Goal: Task Accomplishment & Management: Complete application form

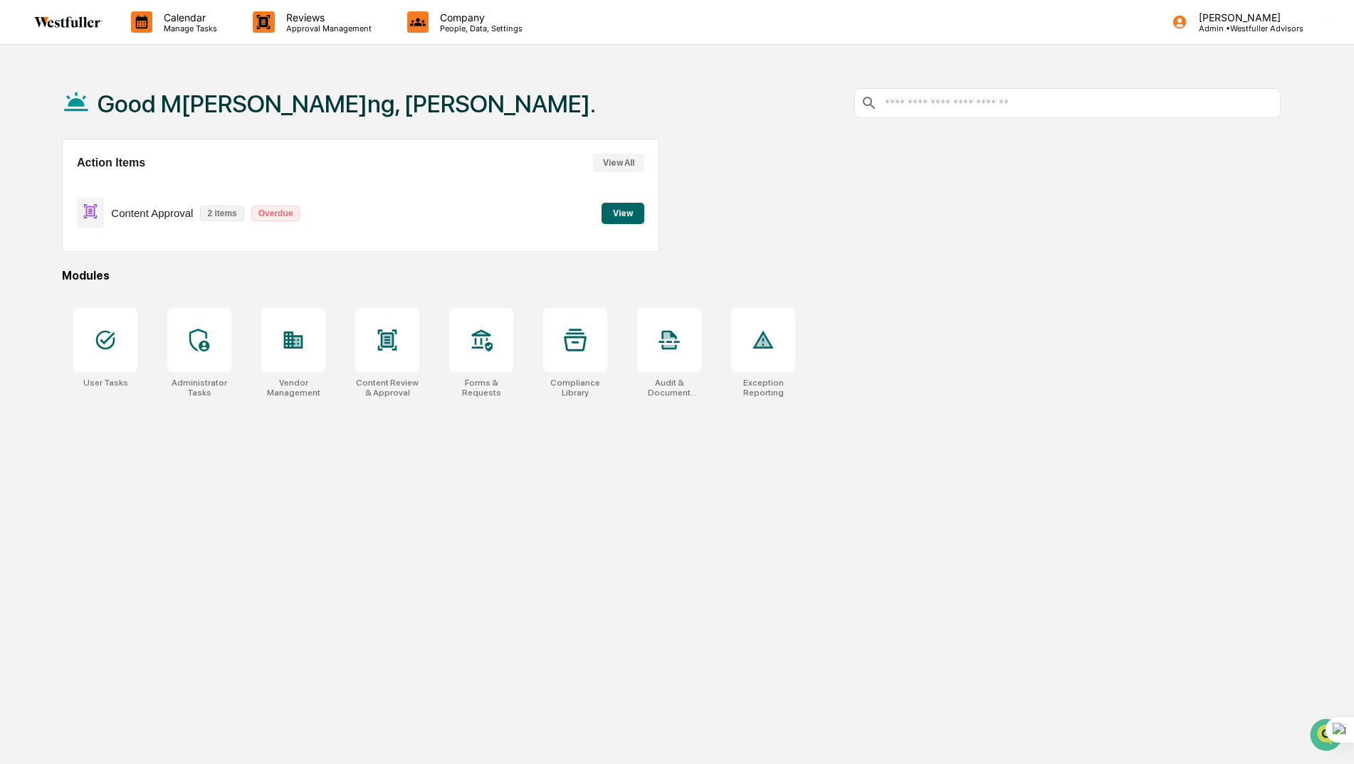
click at [622, 214] on button "View" at bounding box center [622, 213] width 43 height 21
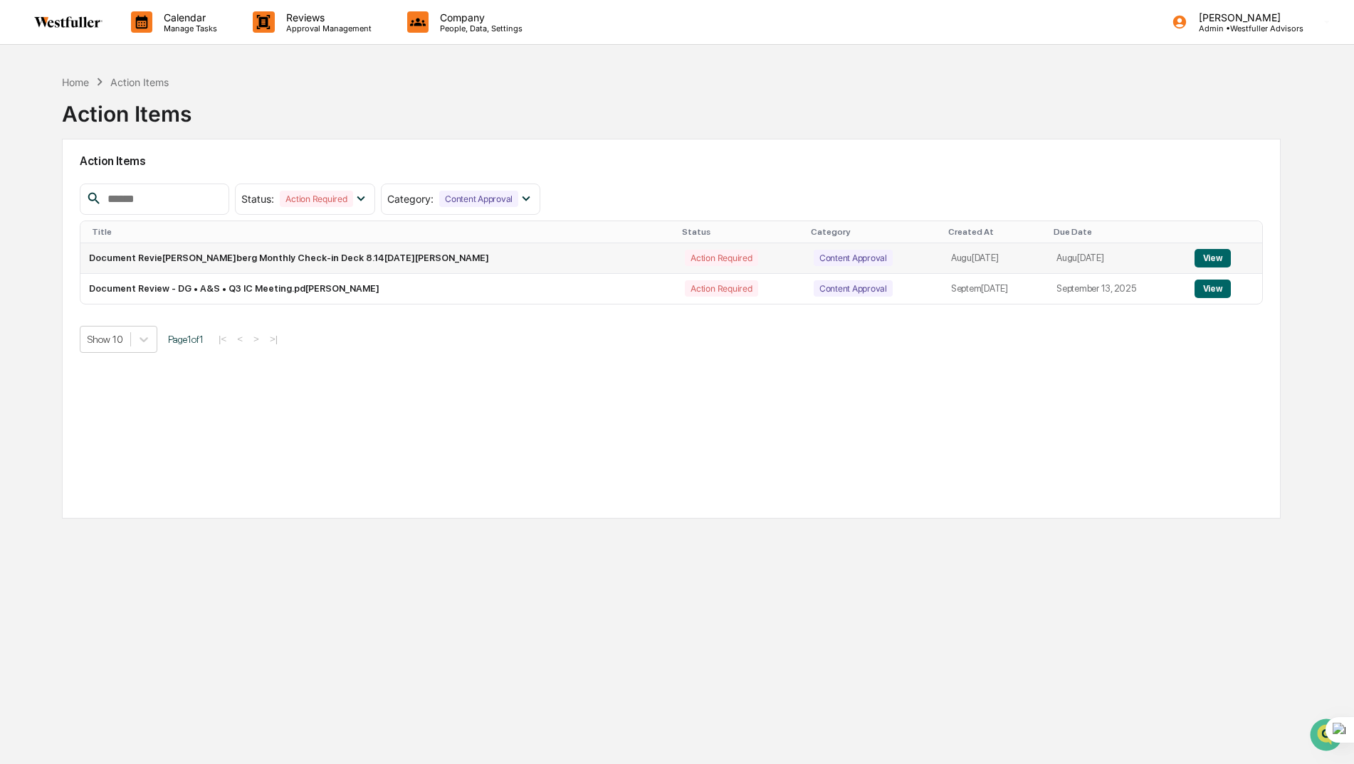
click at [1195, 256] on button "View" at bounding box center [1212, 258] width 36 height 19
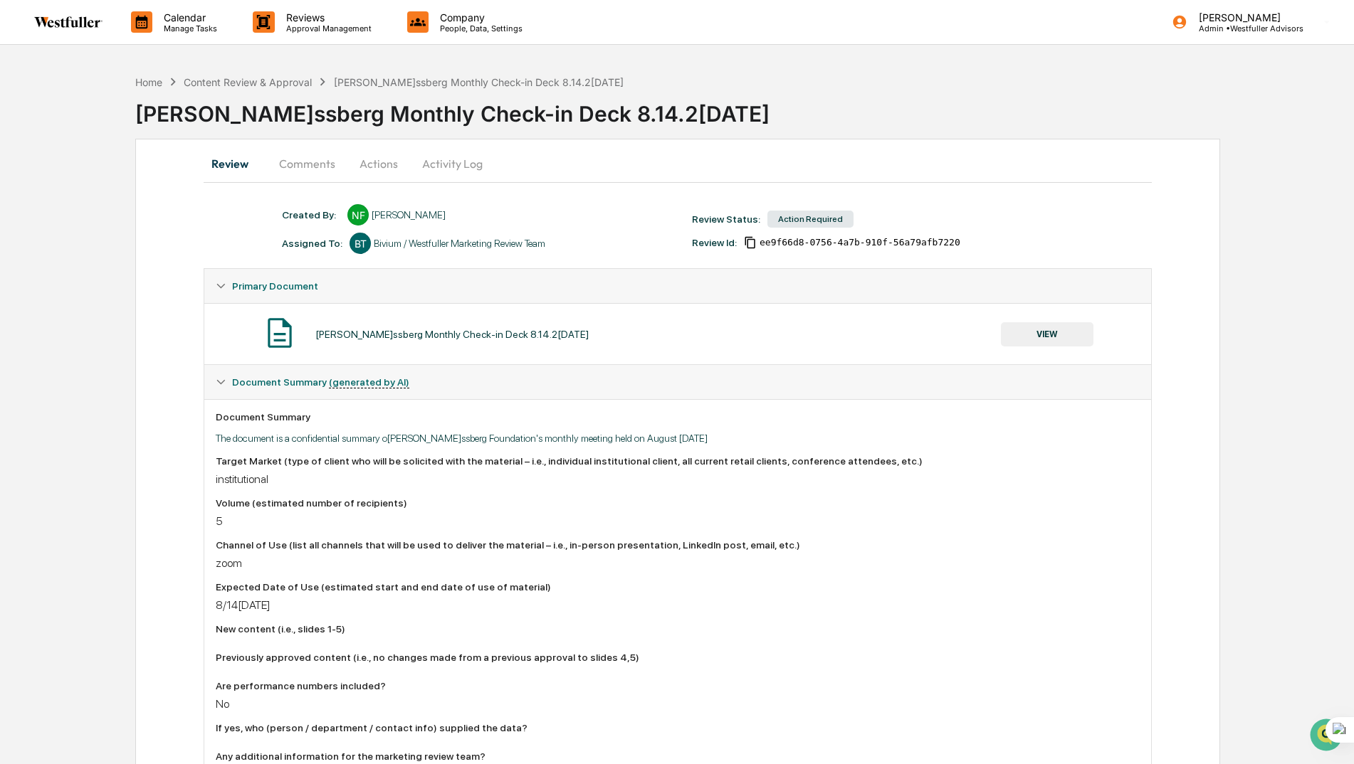
click at [298, 166] on button "Comments" at bounding box center [307, 164] width 79 height 34
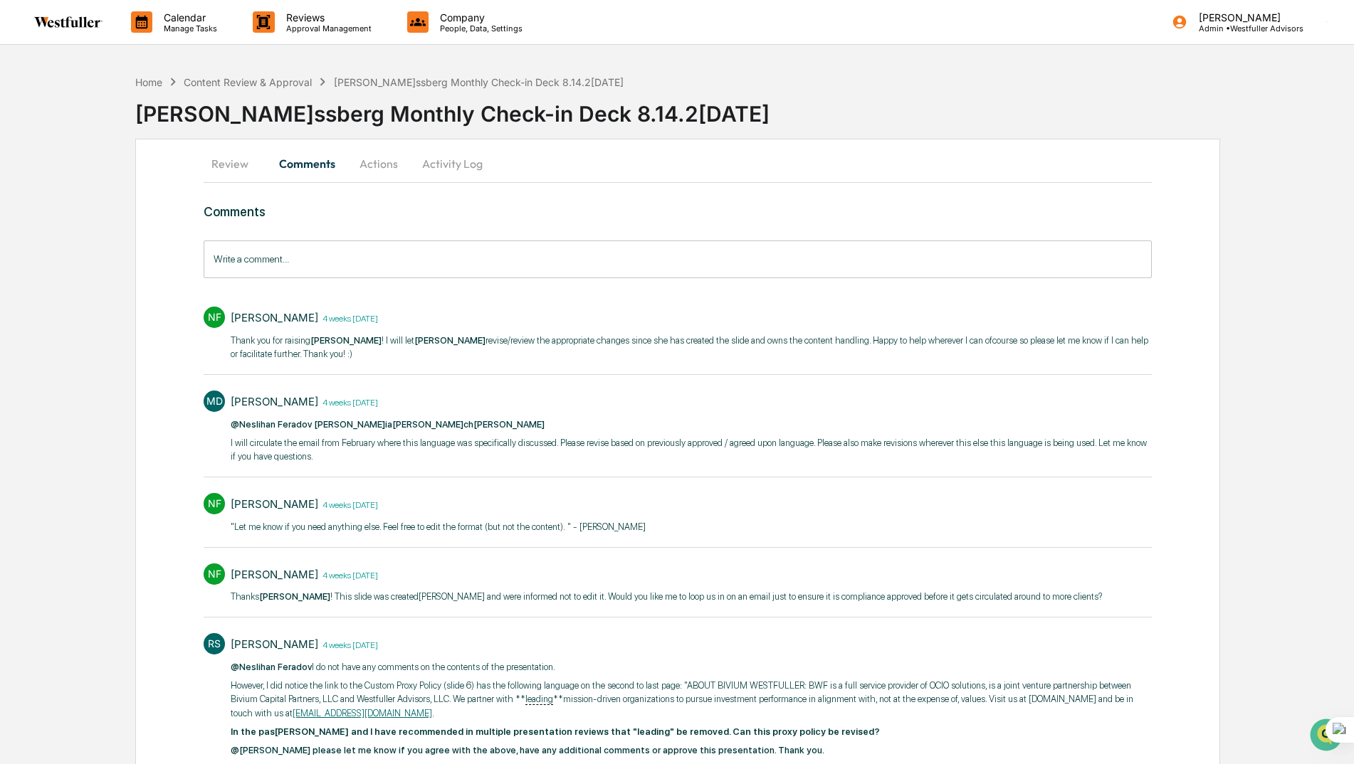
click at [378, 163] on button "Actions" at bounding box center [379, 164] width 64 height 34
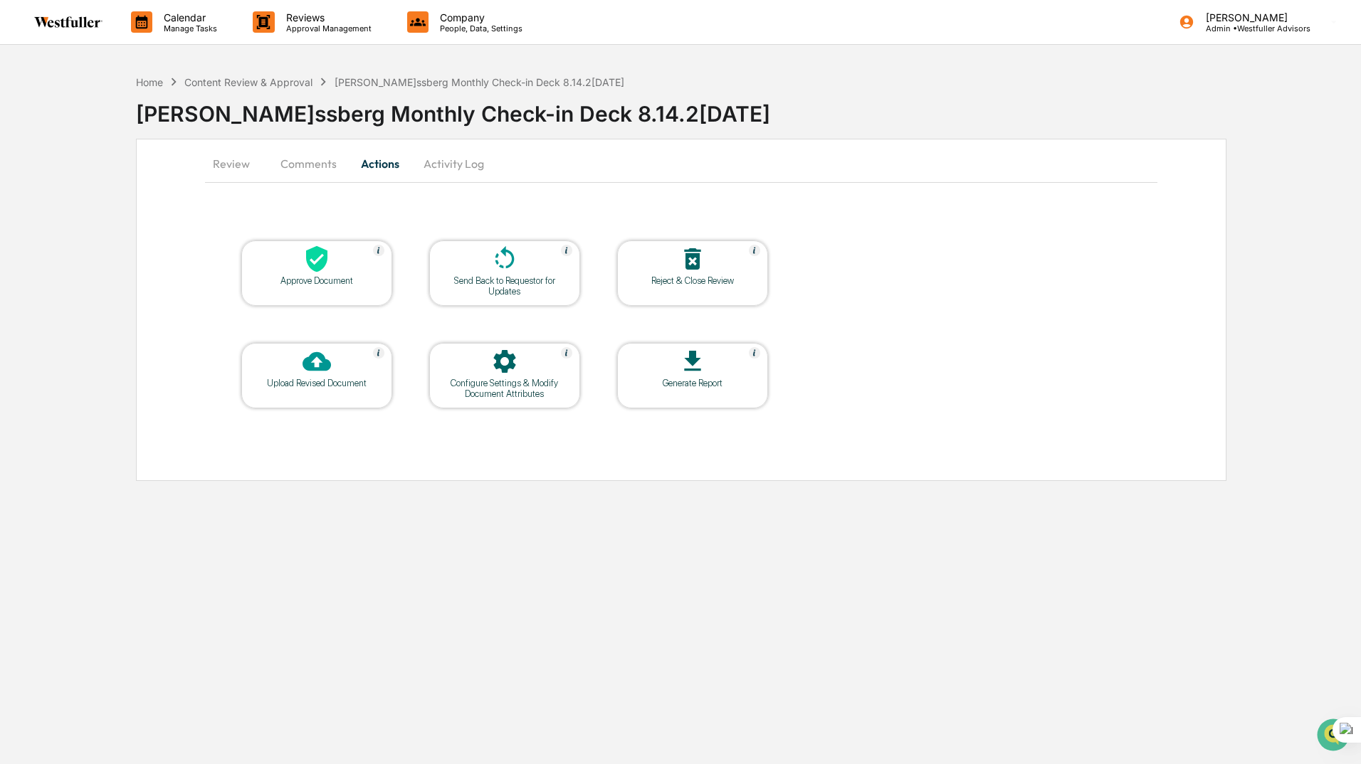
click at [290, 260] on div at bounding box center [317, 260] width 142 height 31
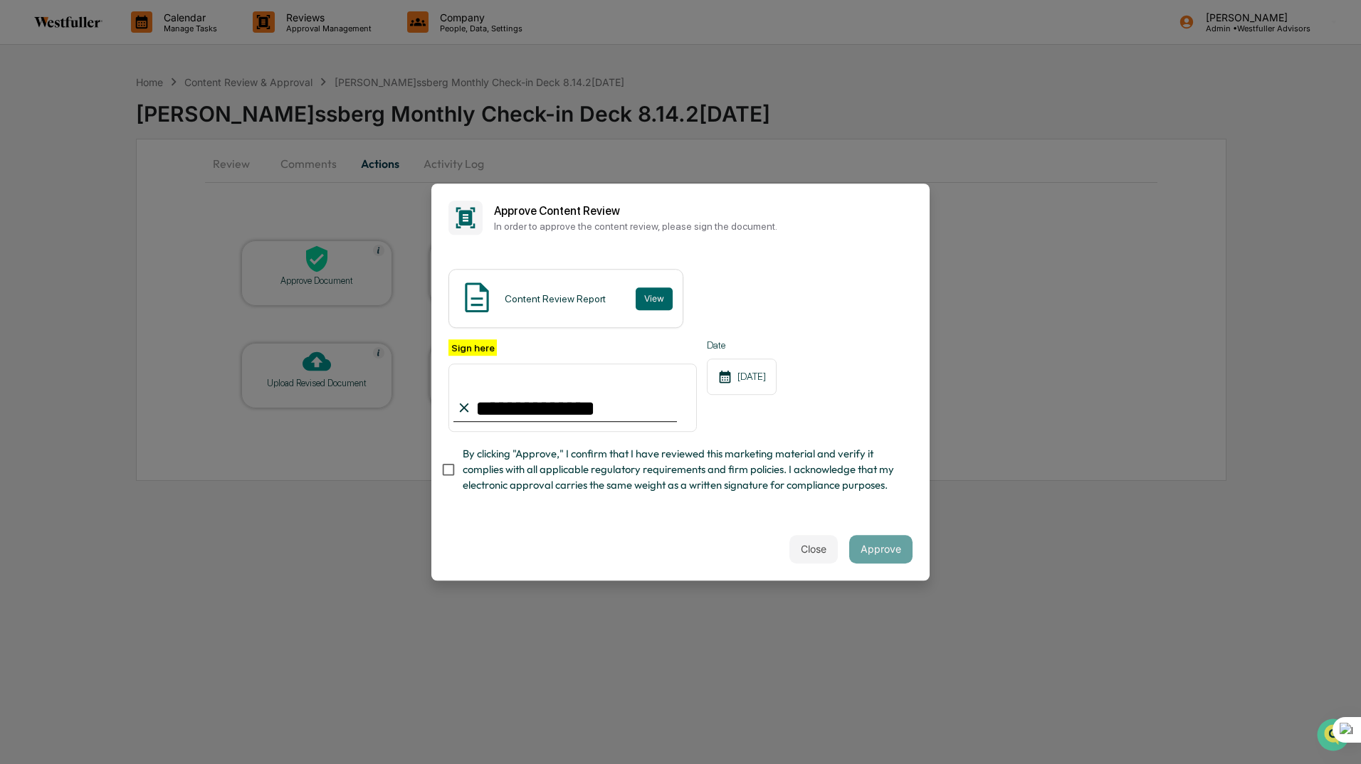
type input "**********"
drag, startPoint x: 881, startPoint y: 544, endPoint x: 855, endPoint y: 547, distance: 26.5
click at [881, 545] on button "Approve" at bounding box center [880, 549] width 63 height 28
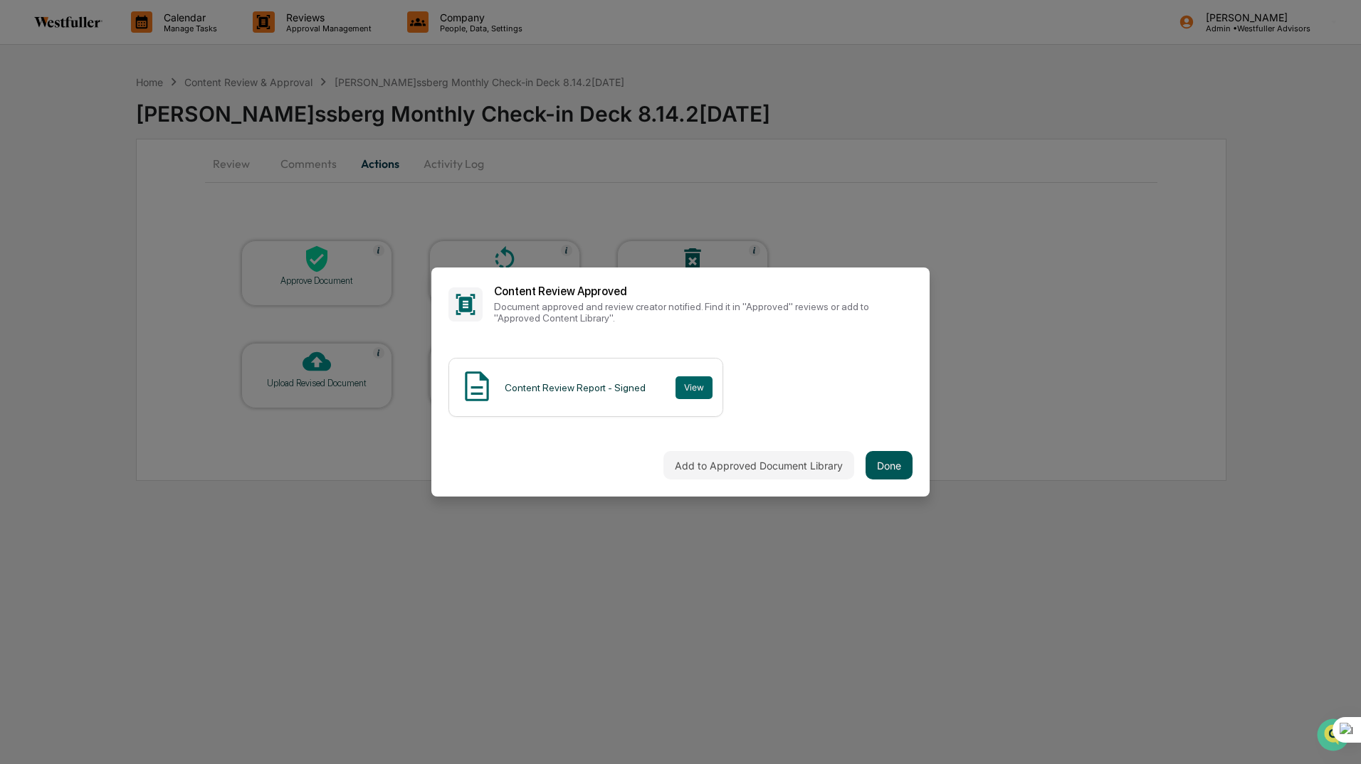
click at [883, 458] on button "Done" at bounding box center [888, 465] width 47 height 28
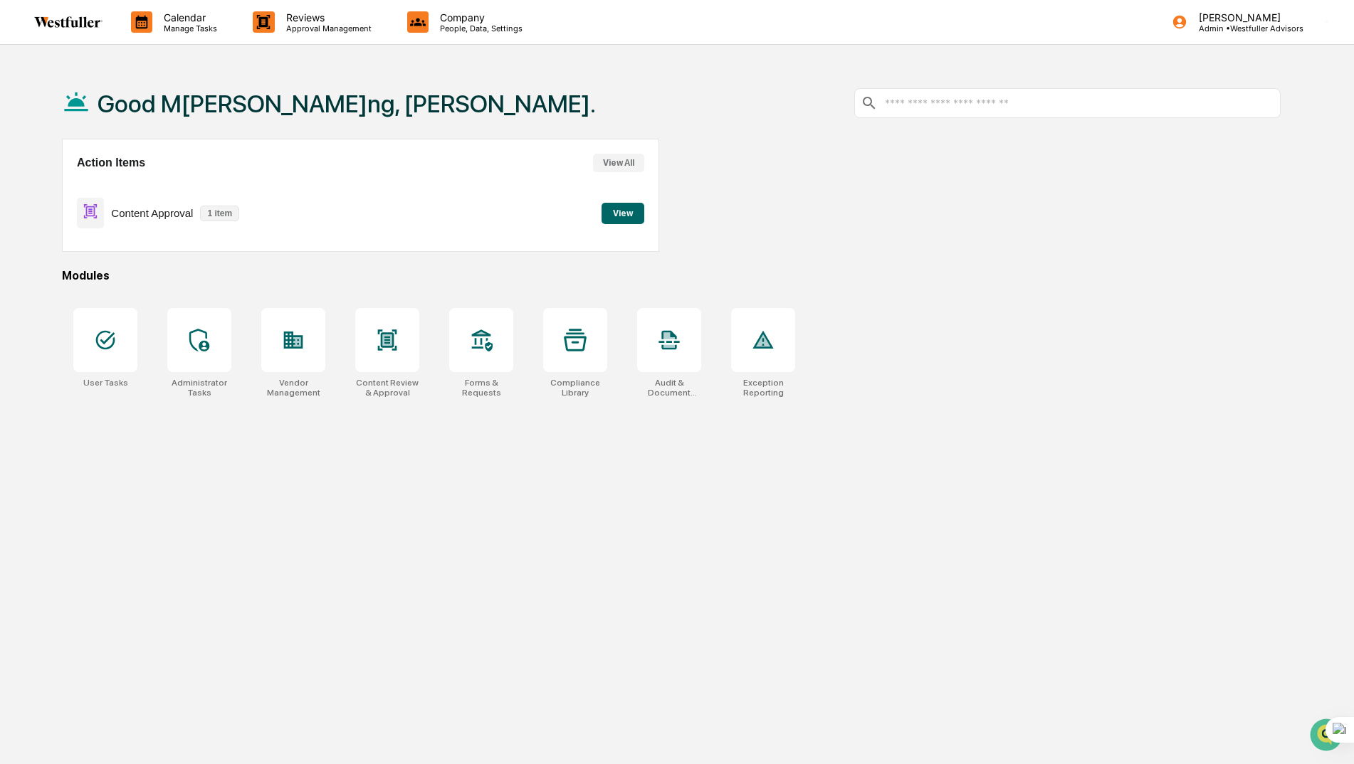
click at [631, 214] on button "View" at bounding box center [622, 213] width 43 height 21
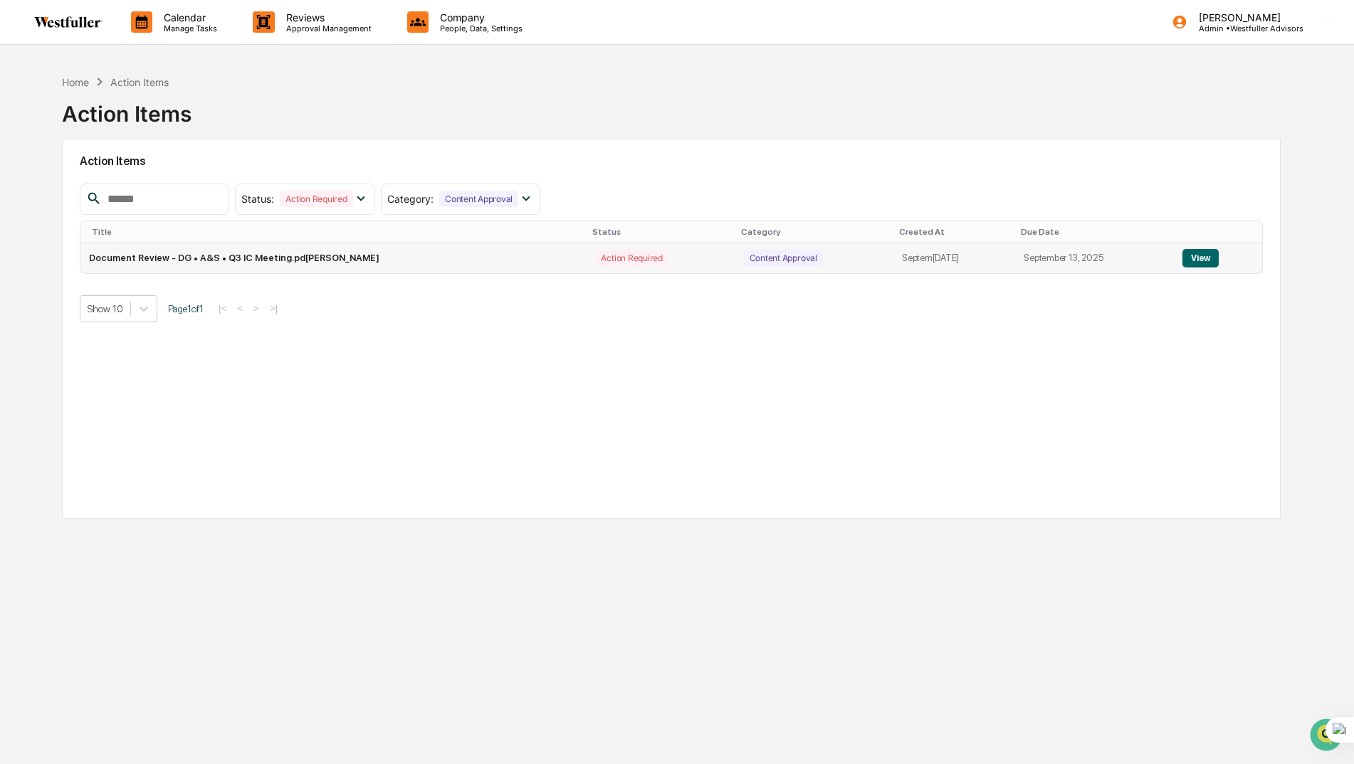
click at [1202, 259] on button "View" at bounding box center [1200, 258] width 36 height 19
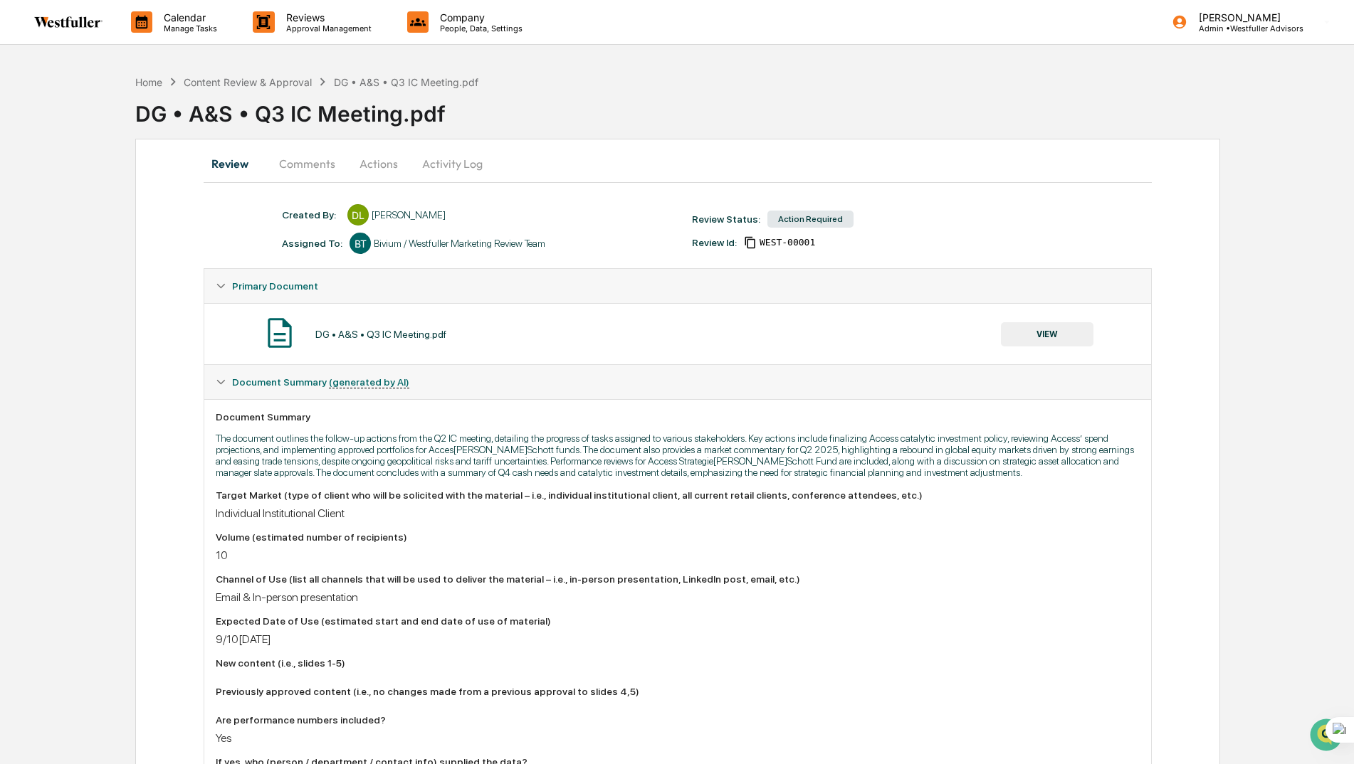
click at [296, 154] on button "Comments" at bounding box center [307, 164] width 79 height 34
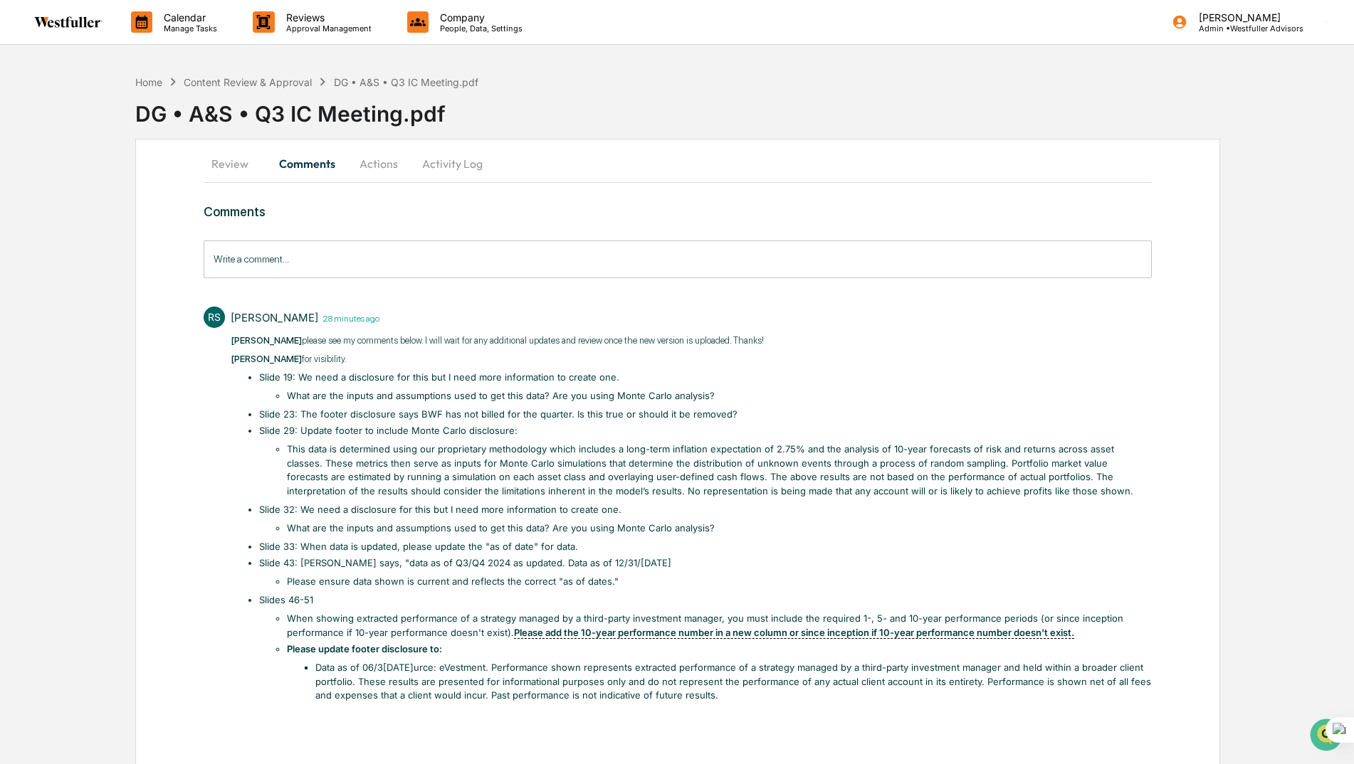
click at [230, 160] on button "Review" at bounding box center [236, 164] width 64 height 34
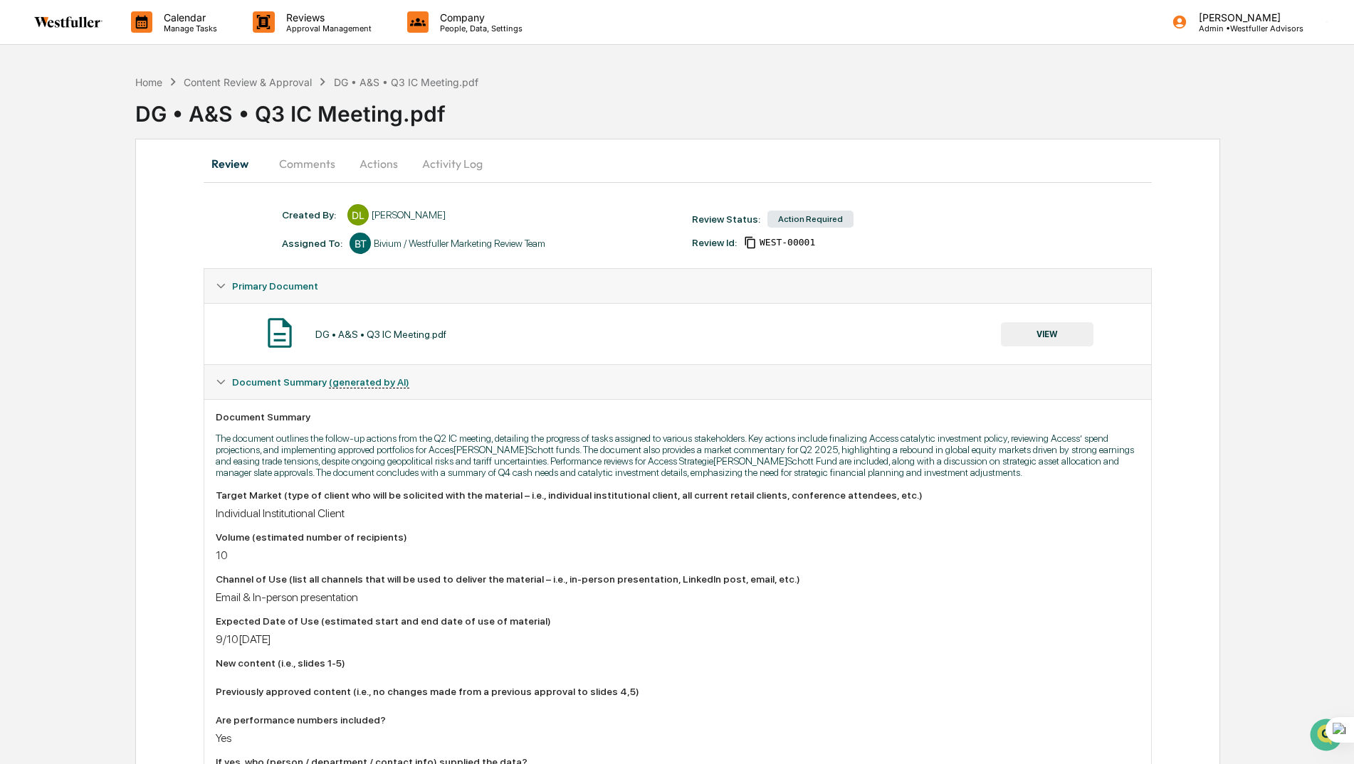
click at [1039, 325] on button "VIEW" at bounding box center [1047, 334] width 93 height 24
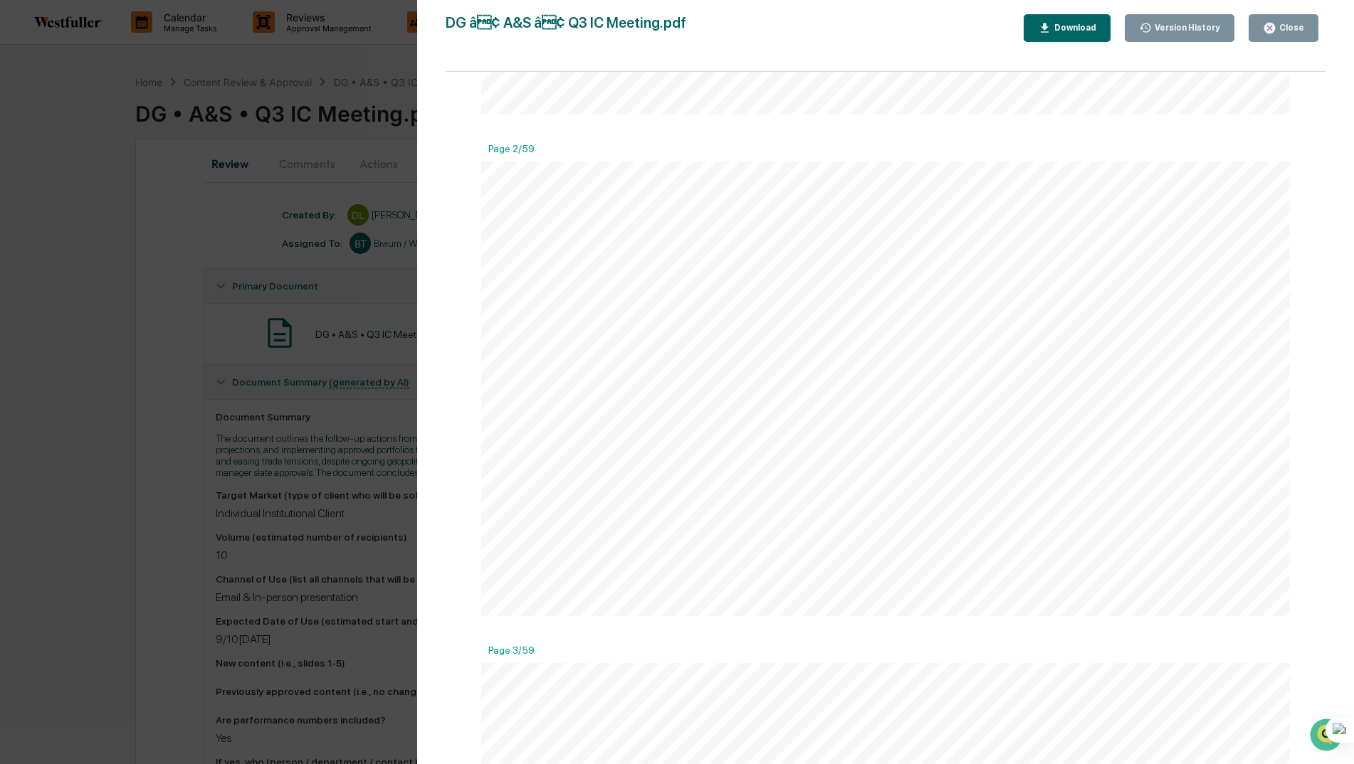
scroll to position [498, 0]
click at [1282, 27] on div "Close" at bounding box center [1290, 28] width 28 height 10
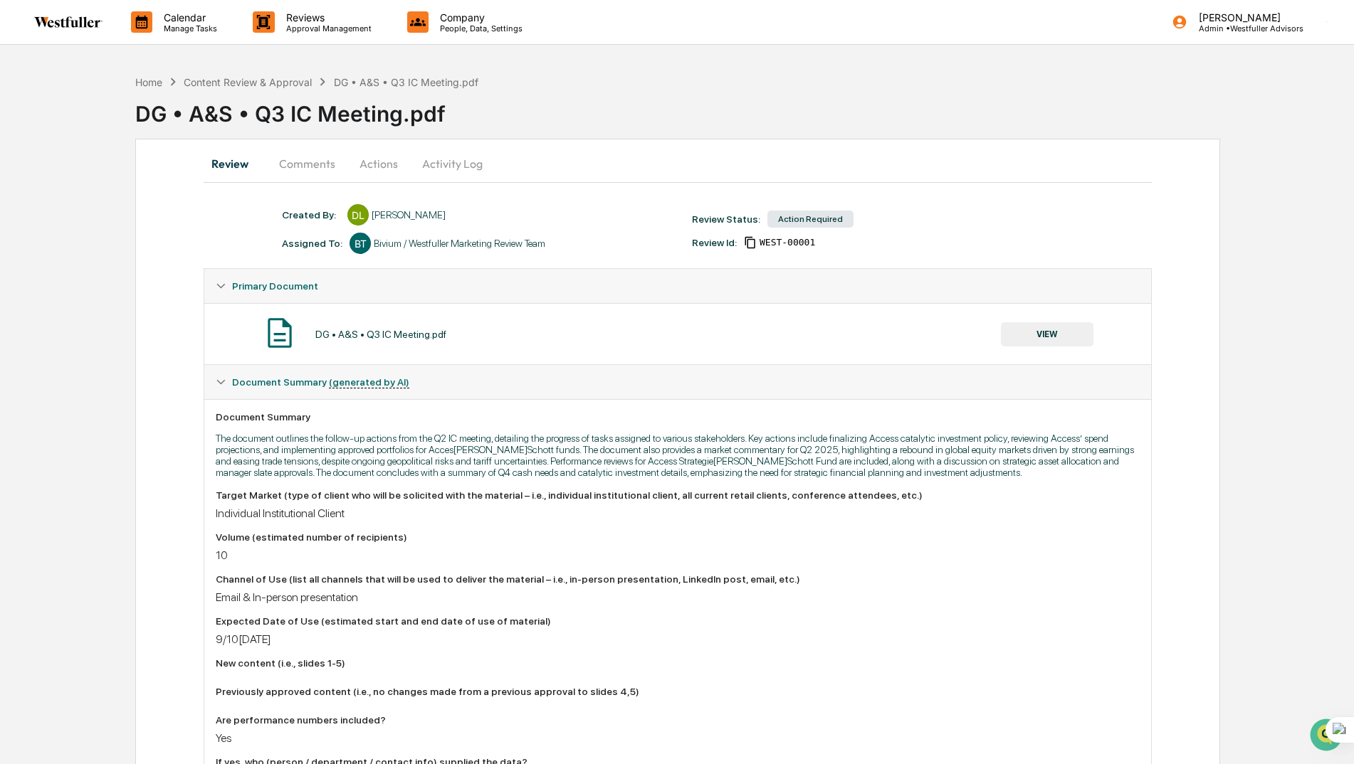
click at [301, 166] on button "Comments" at bounding box center [307, 164] width 79 height 34
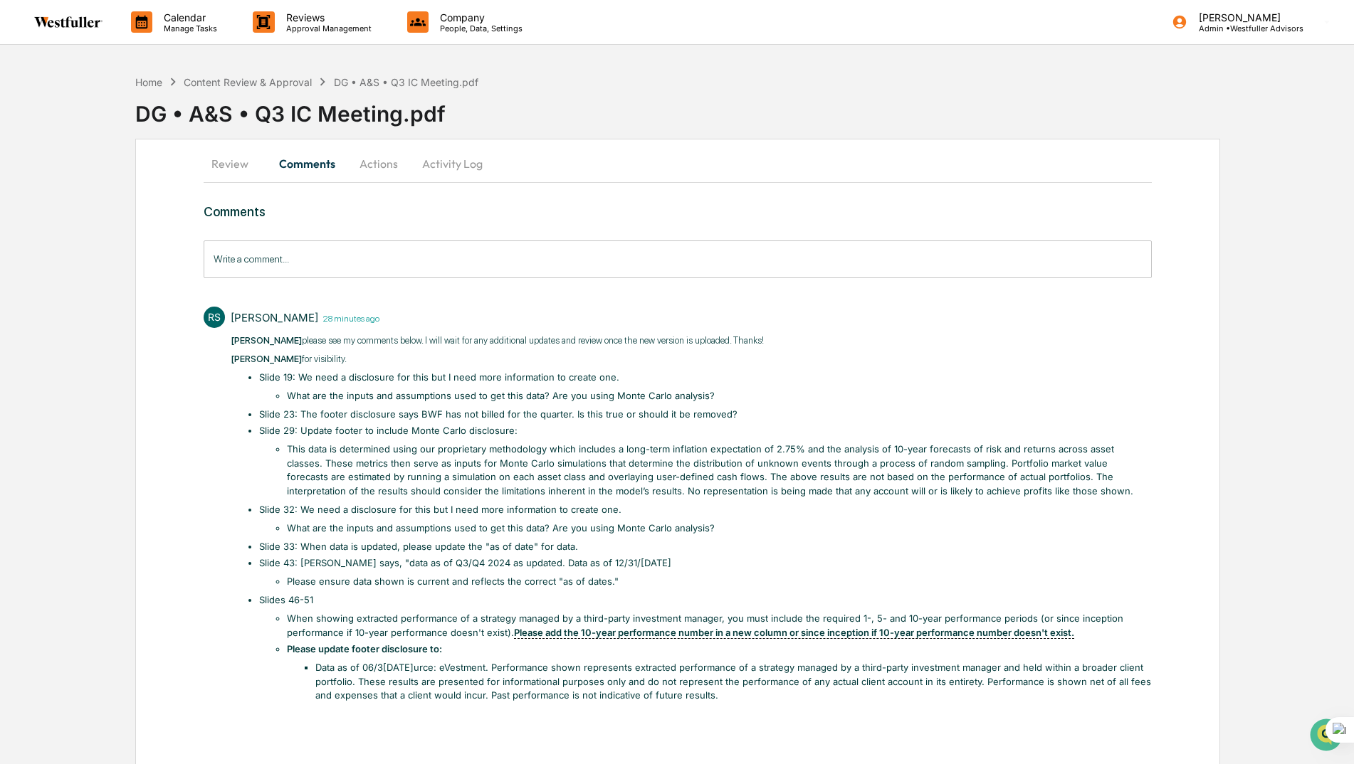
click at [228, 162] on button "Review" at bounding box center [236, 164] width 64 height 34
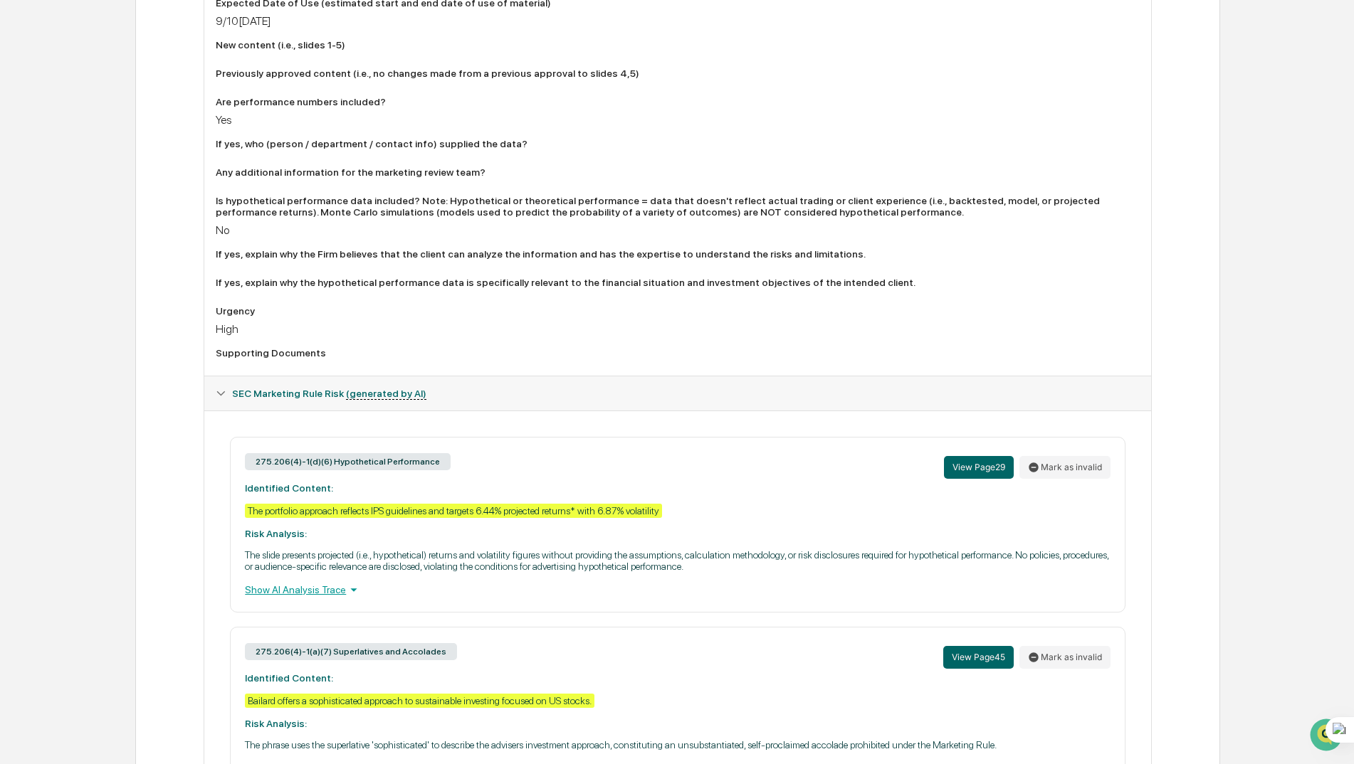
scroll to position [641, 0]
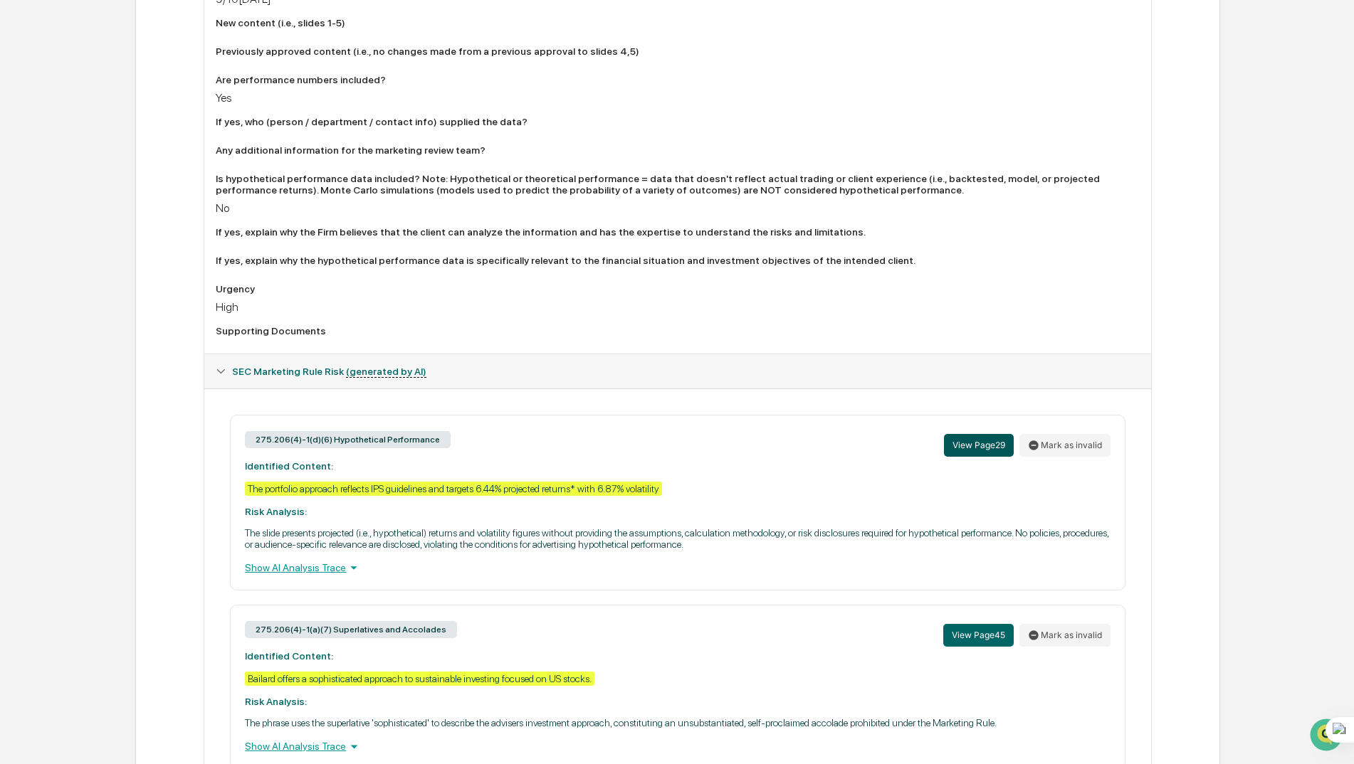
click at [950, 440] on button "View Page 29" at bounding box center [979, 445] width 70 height 23
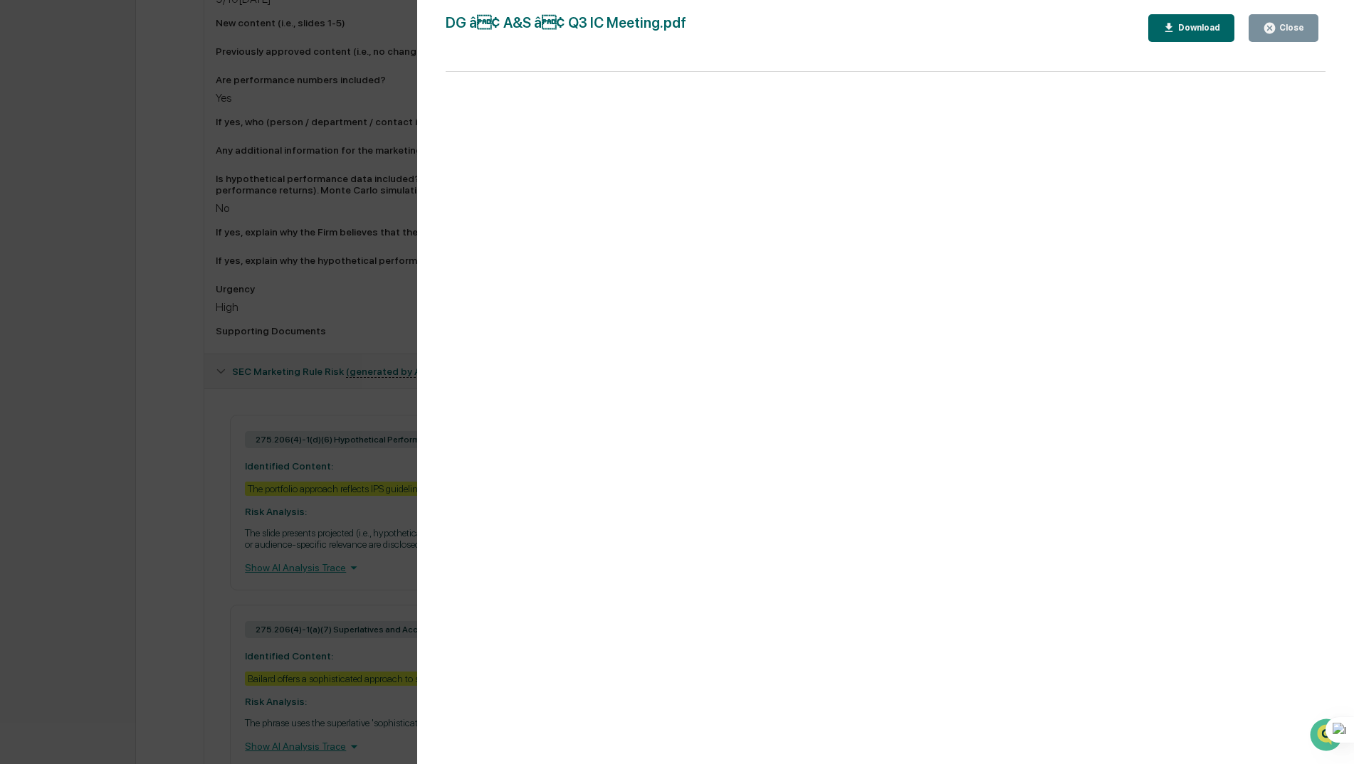
click at [206, 346] on div "Version History [DATE] 01:30 AM [PERSON_NAME] DG â¢ A&S â¢ Q3 IC Meeting.pdf …" at bounding box center [677, 382] width 1354 height 764
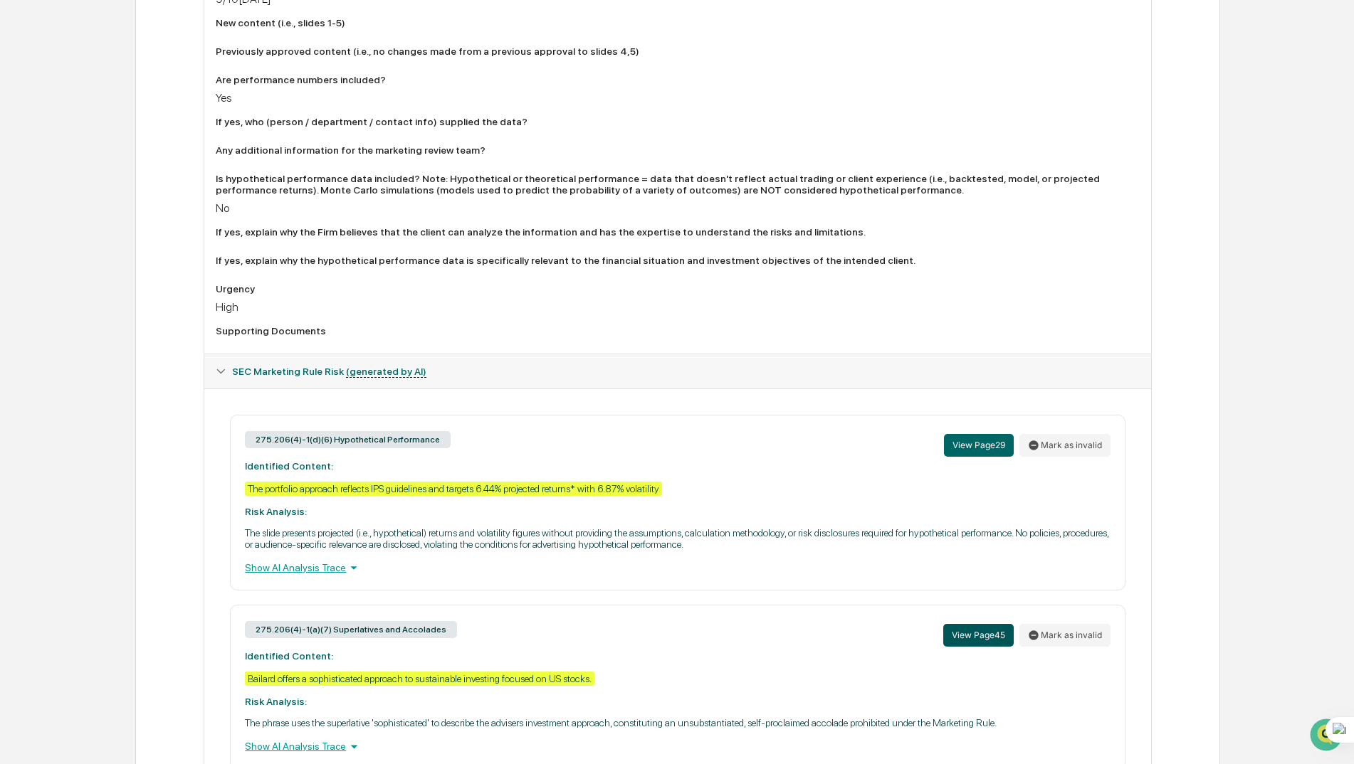
click at [955, 631] on button "View Page 45" at bounding box center [978, 635] width 70 height 23
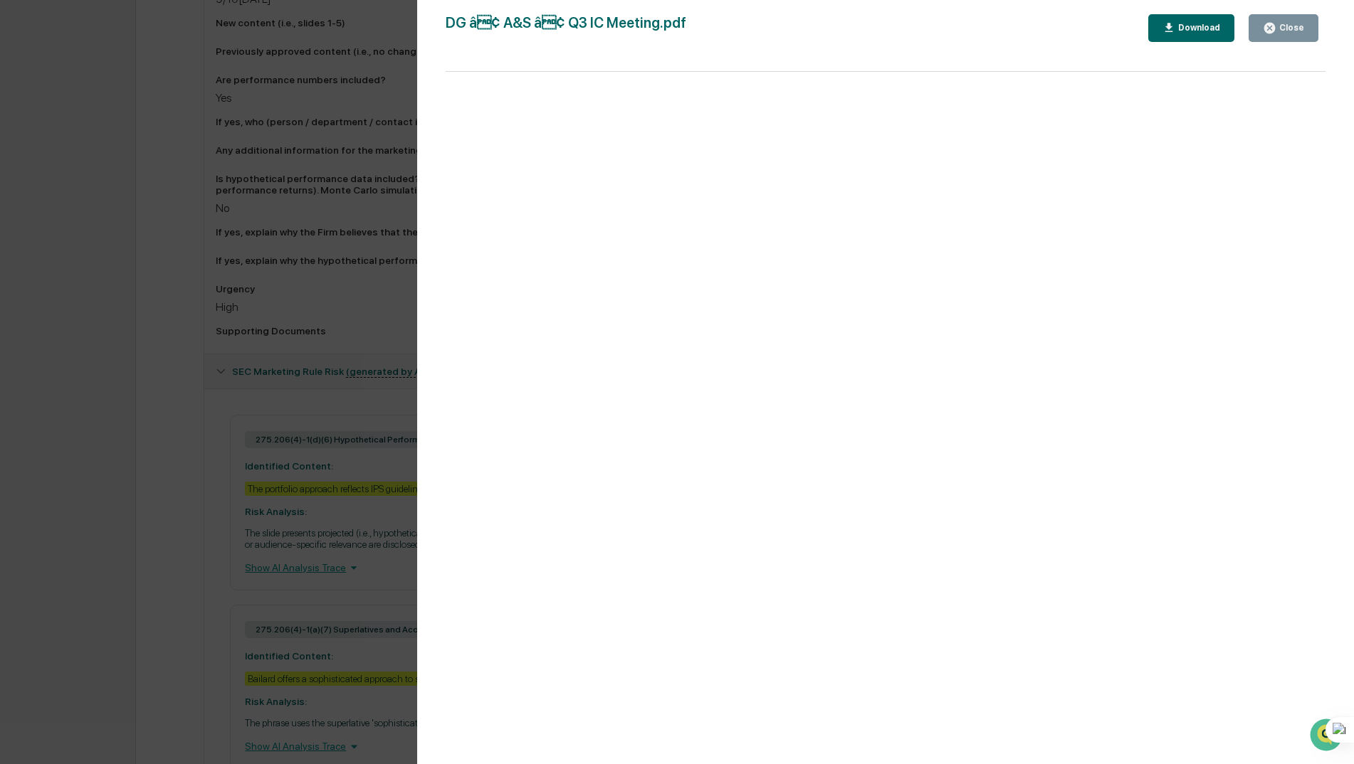
click at [239, 407] on div "Version History 09[DATE]:30 A[PERSON_NAME]t[PERSON_NAME]DG â¢ A&S â¢ Q3 IC Me…" at bounding box center [677, 382] width 1354 height 764
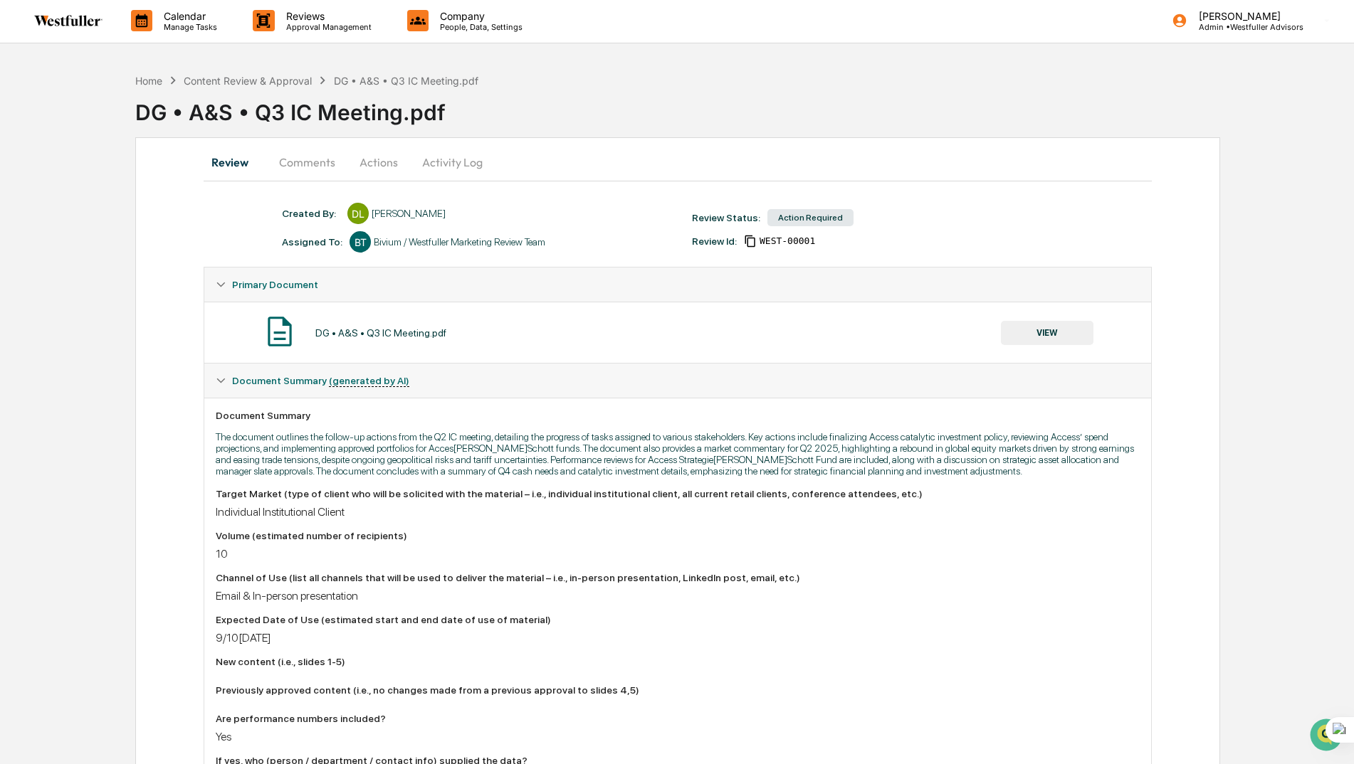
scroll to position [0, 0]
click at [309, 170] on button "Comments" at bounding box center [307, 164] width 79 height 34
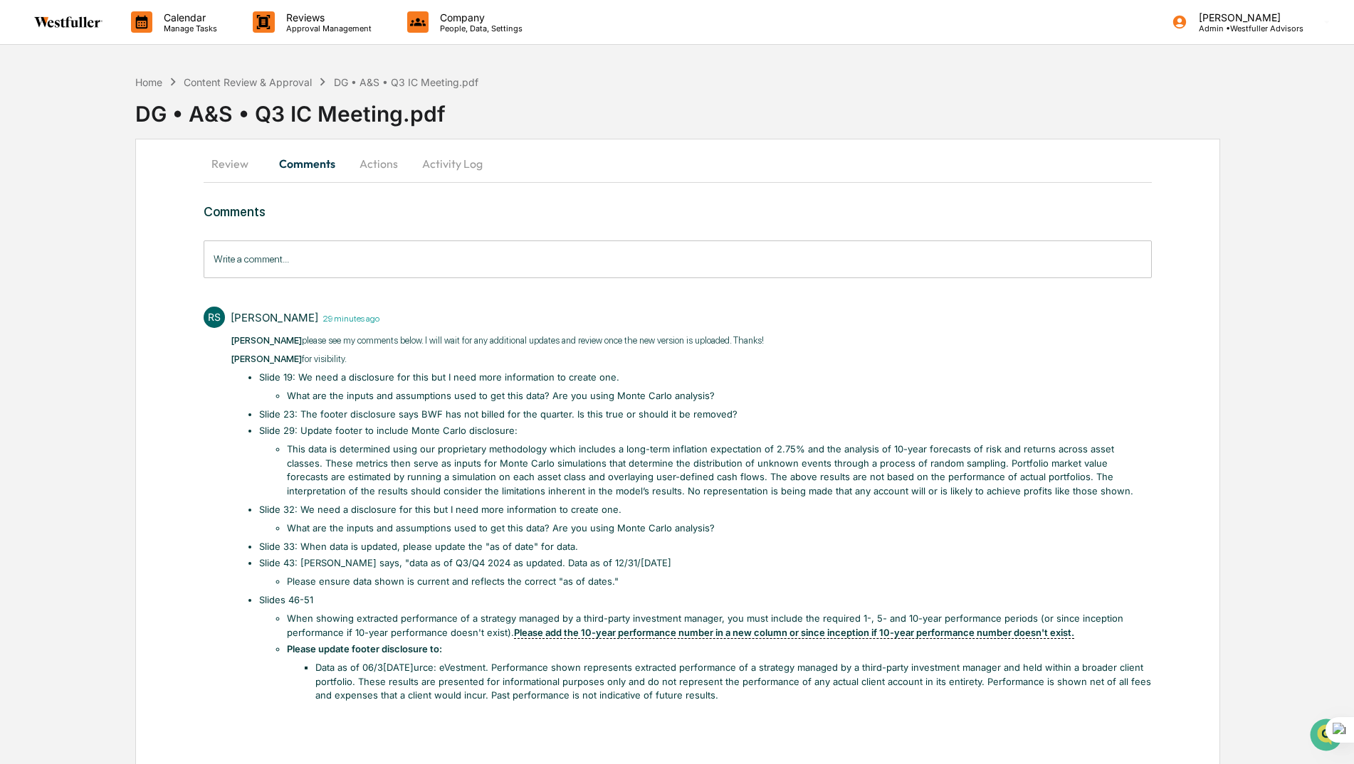
scroll to position [1, 0]
click at [224, 260] on input "Write a comment..." at bounding box center [677, 259] width 947 height 38
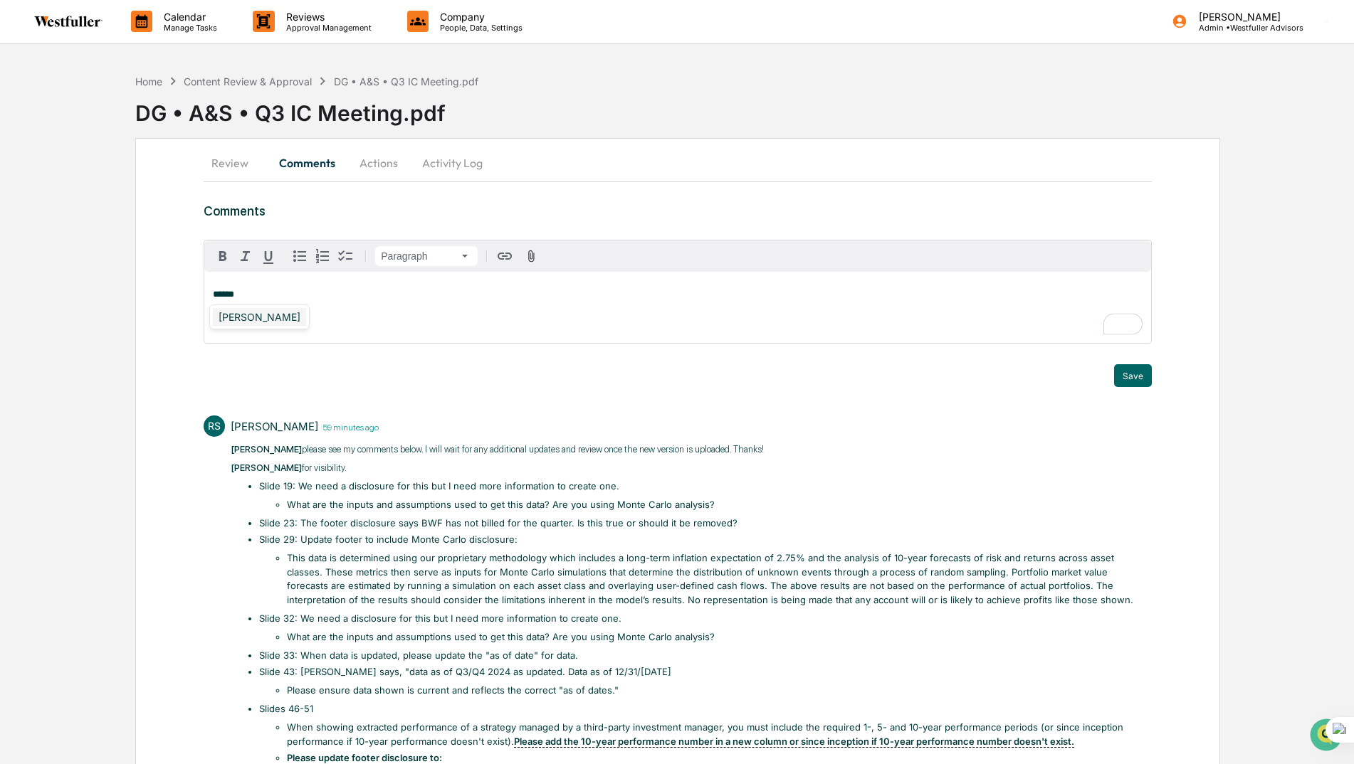
click at [261, 314] on div "[PERSON_NAME]" at bounding box center [259, 317] width 93 height 18
click at [374, 293] on span "**********" at bounding box center [398, 294] width 128 height 9
click at [220, 324] on div "[PERSON_NAME]" at bounding box center [259, 317] width 93 height 18
click at [366, 297] on span "**********" at bounding box center [423, 294] width 178 height 9
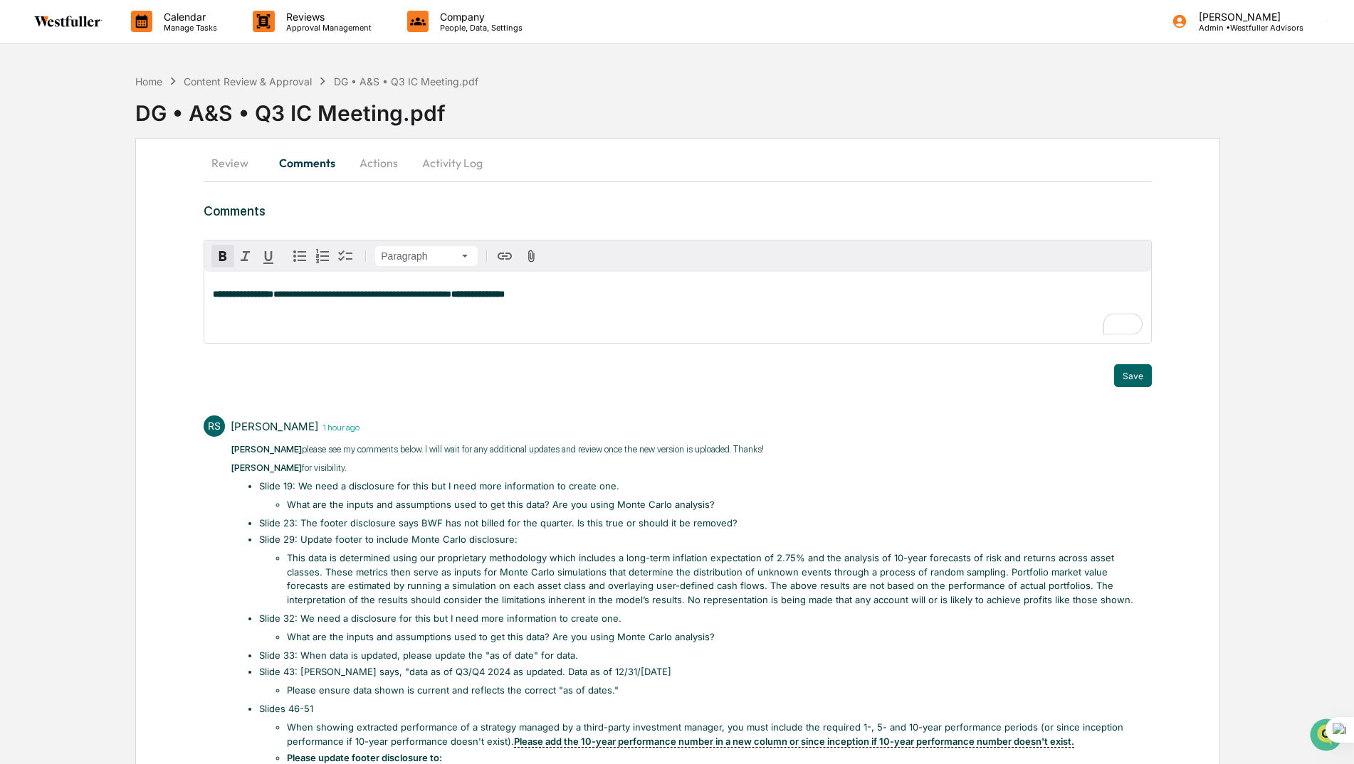
click at [451, 293] on span "**********" at bounding box center [362, 294] width 178 height 9
click at [480, 301] on div "**********" at bounding box center [677, 307] width 946 height 71
click at [218, 260] on icon "button" at bounding box center [222, 256] width 17 height 17
click at [1139, 375] on button "Save" at bounding box center [1133, 375] width 38 height 23
